Goal: Task Accomplishment & Management: Use online tool/utility

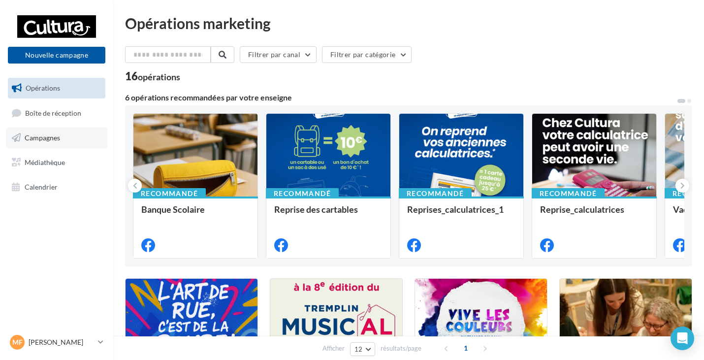
click at [69, 135] on link "Campagnes" at bounding box center [56, 137] width 101 height 21
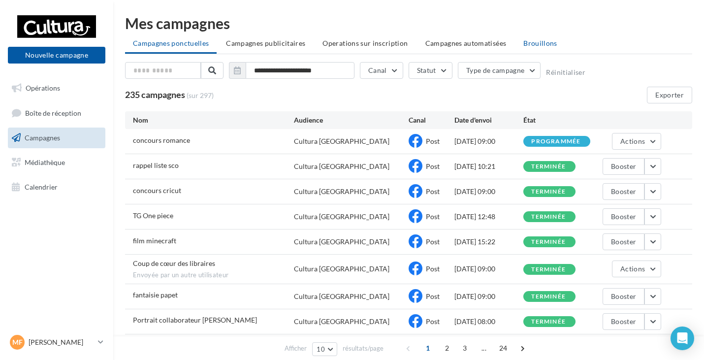
click at [546, 40] on span "Brouillons" at bounding box center [540, 43] width 34 height 8
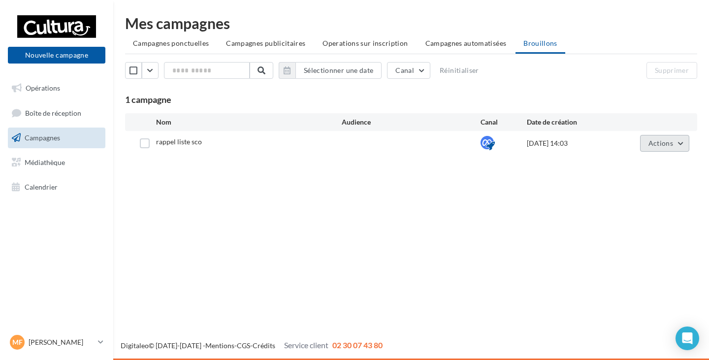
click at [662, 149] on button "Actions" at bounding box center [664, 143] width 49 height 17
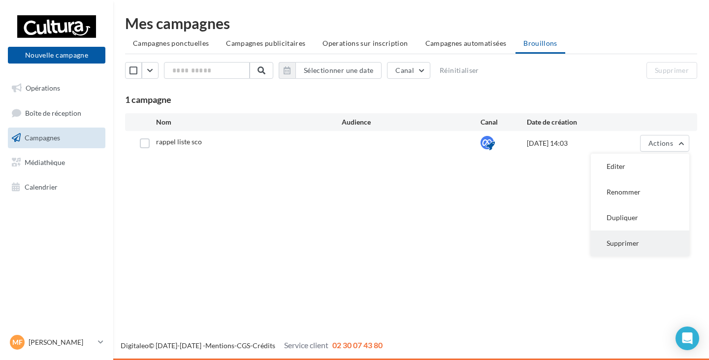
click at [619, 239] on button "Supprimer" at bounding box center [640, 243] width 98 height 26
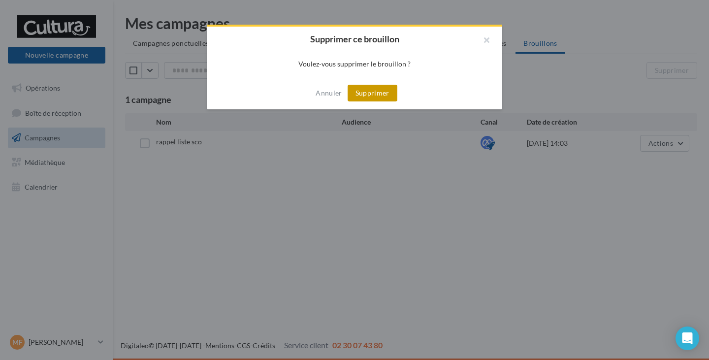
click at [360, 89] on button "Supprimer" at bounding box center [372, 93] width 50 height 17
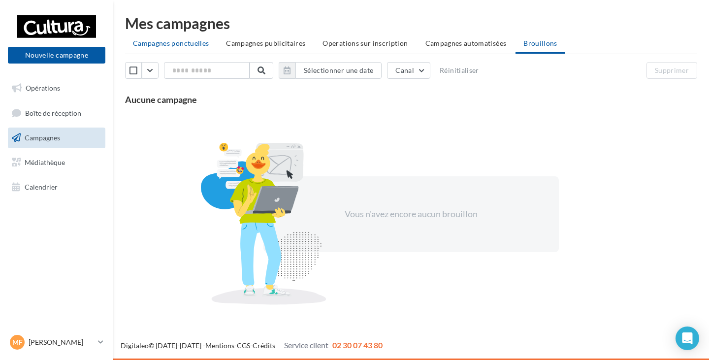
click at [155, 46] on span "Campagnes ponctuelles" at bounding box center [171, 43] width 76 height 8
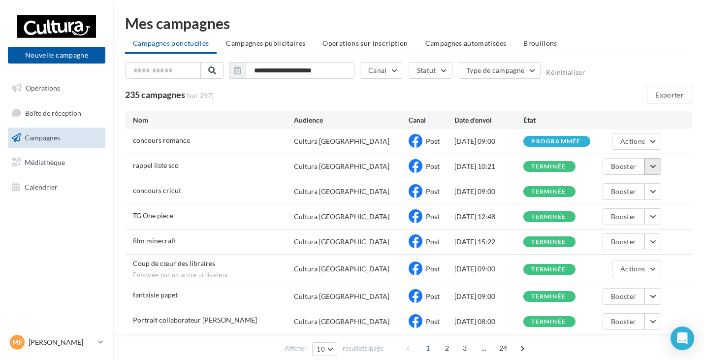
click at [653, 163] on button "button" at bounding box center [652, 166] width 17 height 17
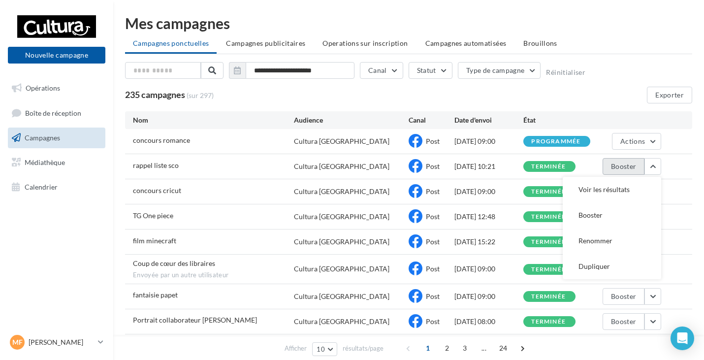
click at [626, 168] on button "Booster" at bounding box center [623, 166] width 42 height 17
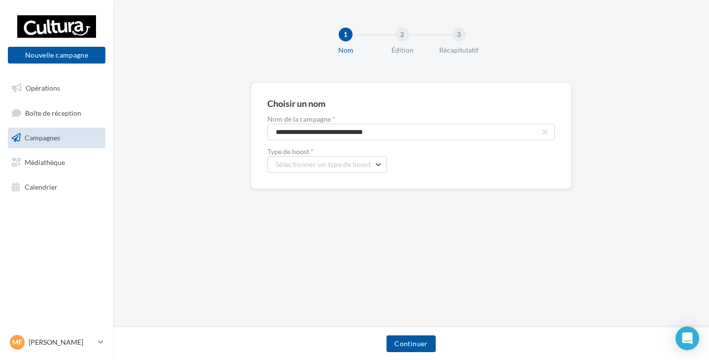
click at [375, 140] on div "**********" at bounding box center [410, 144] width 287 height 57
drag, startPoint x: 426, startPoint y: 127, endPoint x: 0, endPoint y: 119, distance: 425.8
click at [0, 120] on div "Nouvelle campagne Nouvelle campagne Opérations Boîte de réception Campagnes Méd…" at bounding box center [354, 180] width 709 height 360
type input "**********"
click at [294, 168] on button "Sélectionner un type de boost" at bounding box center [327, 164] width 120 height 17
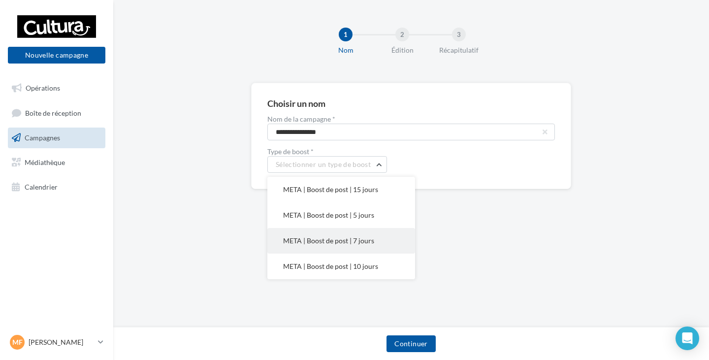
click at [329, 238] on span "META | Boost de post | 7 jours" at bounding box center [328, 240] width 91 height 8
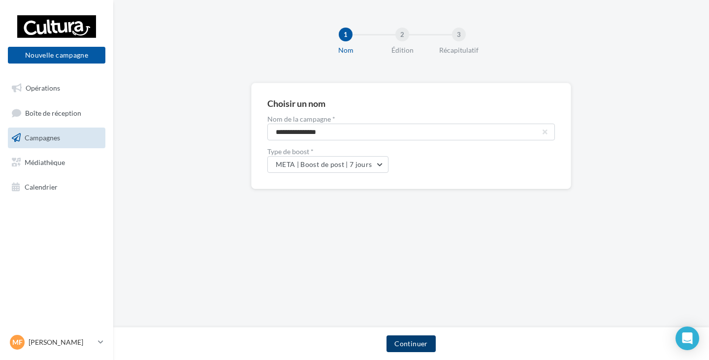
click at [416, 343] on button "Continuer" at bounding box center [410, 343] width 49 height 17
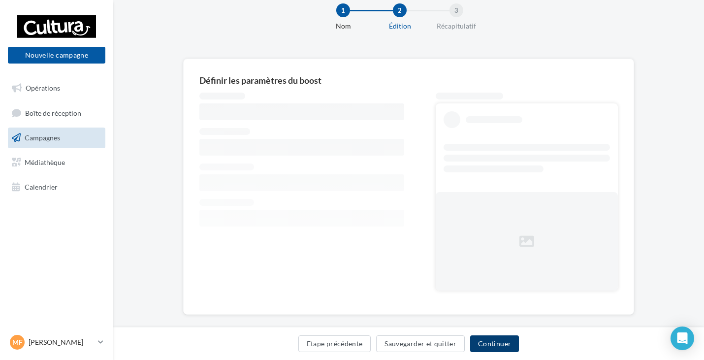
scroll to position [37, 0]
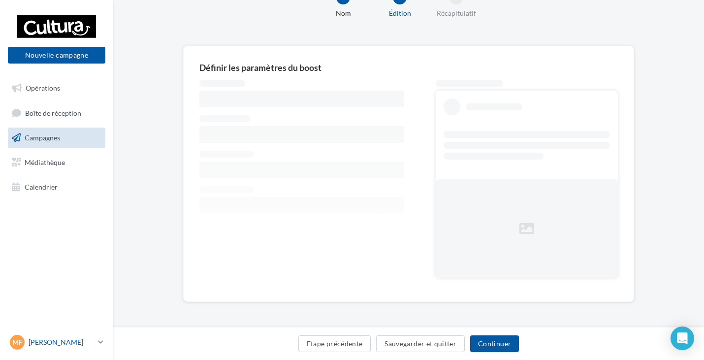
click at [96, 351] on link "MF Maude FELBABEL 00u7d3ltj2szol6c1417" at bounding box center [56, 342] width 97 height 19
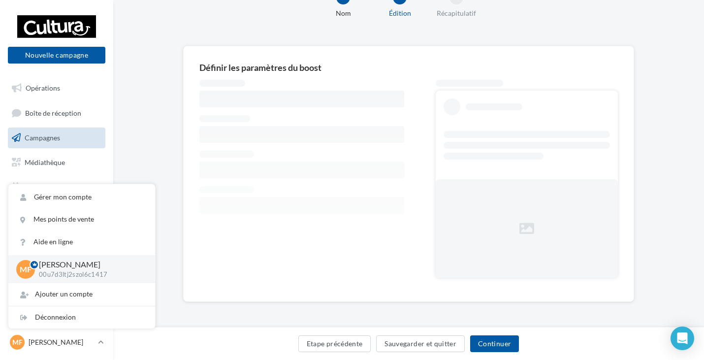
click at [228, 297] on div "Définir les paramètres du boost" at bounding box center [408, 174] width 451 height 256
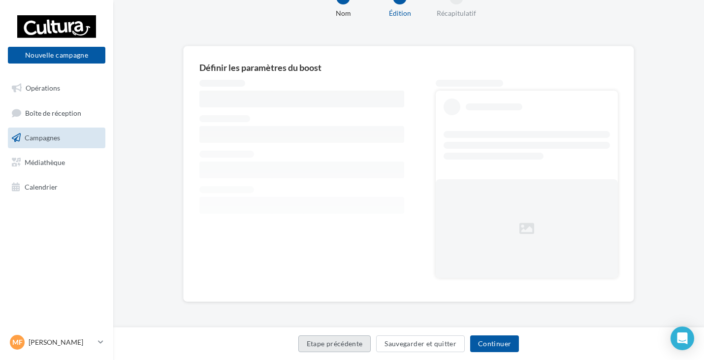
click at [336, 345] on button "Etape précédente" at bounding box center [334, 343] width 73 height 17
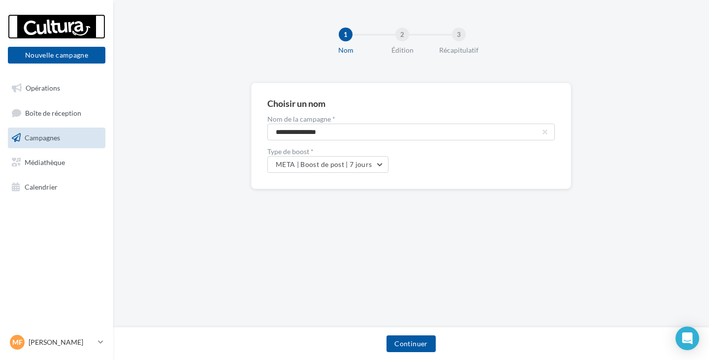
click at [75, 14] on div at bounding box center [56, 26] width 79 height 25
